Goal: Understand process/instructions: Learn how to perform a task or action

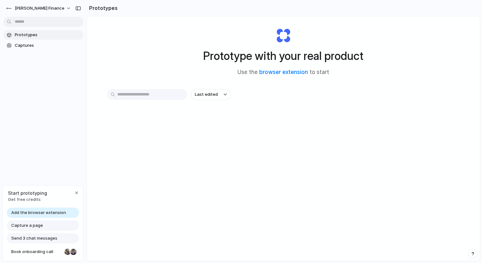
scroll to position [11, 0]
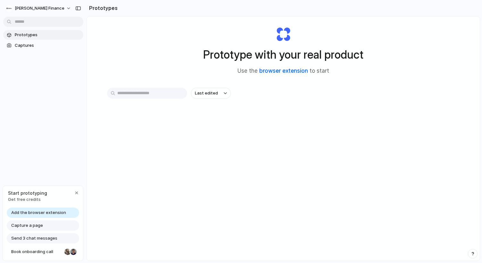
click at [280, 70] on link "browser extension" at bounding box center [283, 71] width 49 height 6
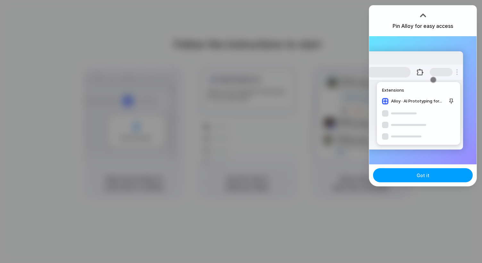
click at [408, 176] on button "Got it" at bounding box center [423, 175] width 100 height 14
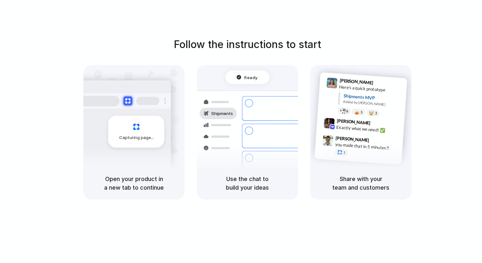
click at [362, 15] on div "Follow the instructions to start Capturing page Open your product in a new tab …" at bounding box center [247, 138] width 494 height 276
